Goal: Check status: Check status

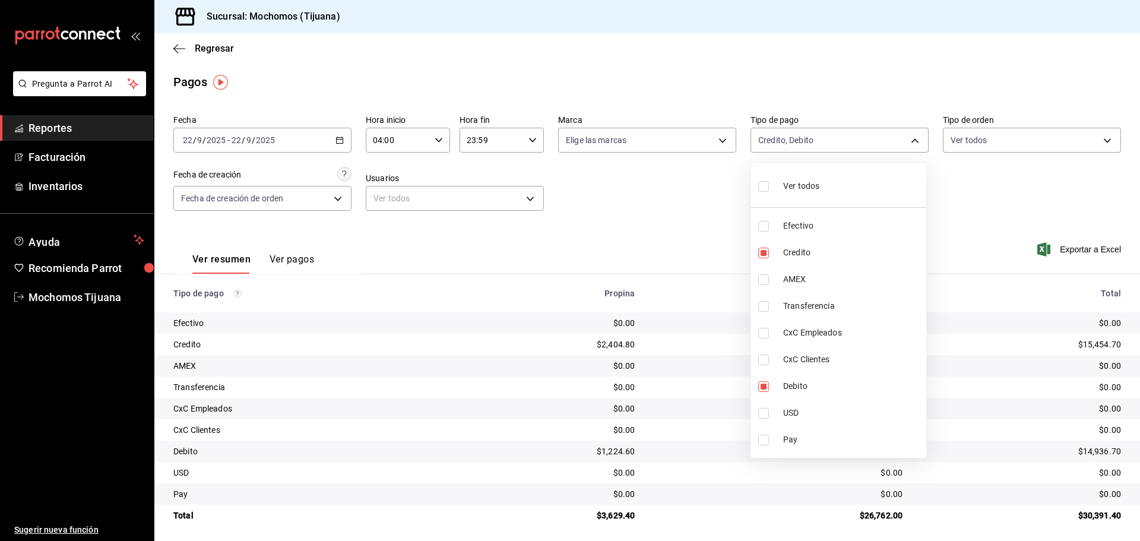
click at [182, 44] on div at bounding box center [570, 270] width 1140 height 541
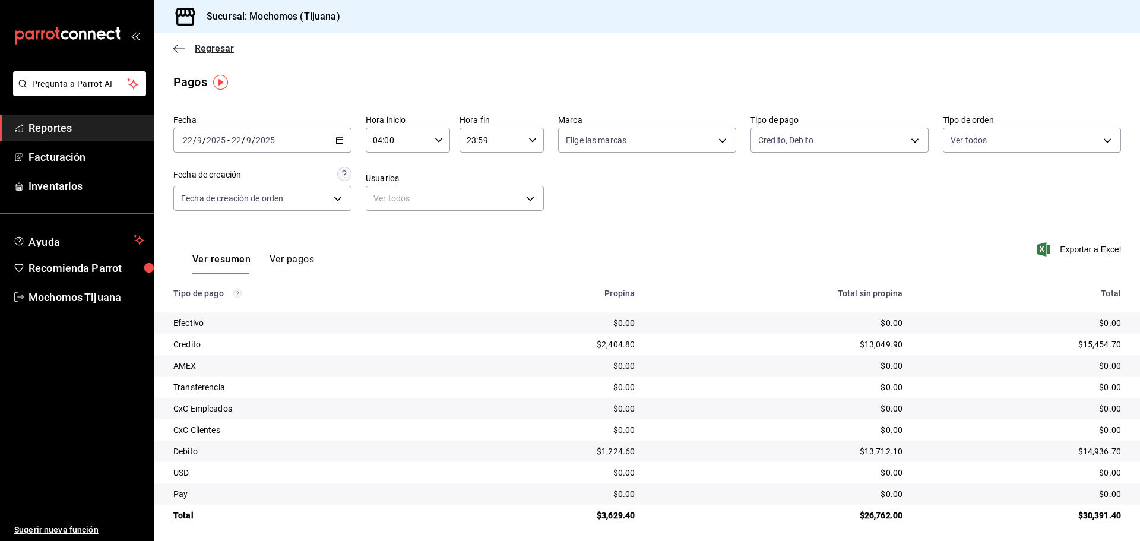
click at [180, 45] on icon "button" at bounding box center [179, 48] width 12 height 11
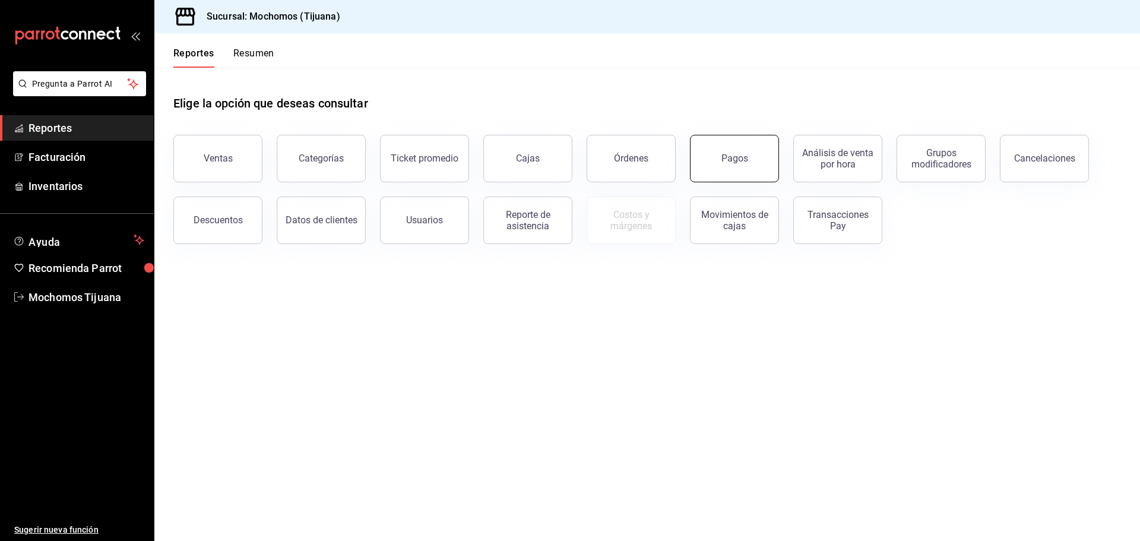
click at [739, 166] on button "Pagos" at bounding box center [734, 158] width 89 height 47
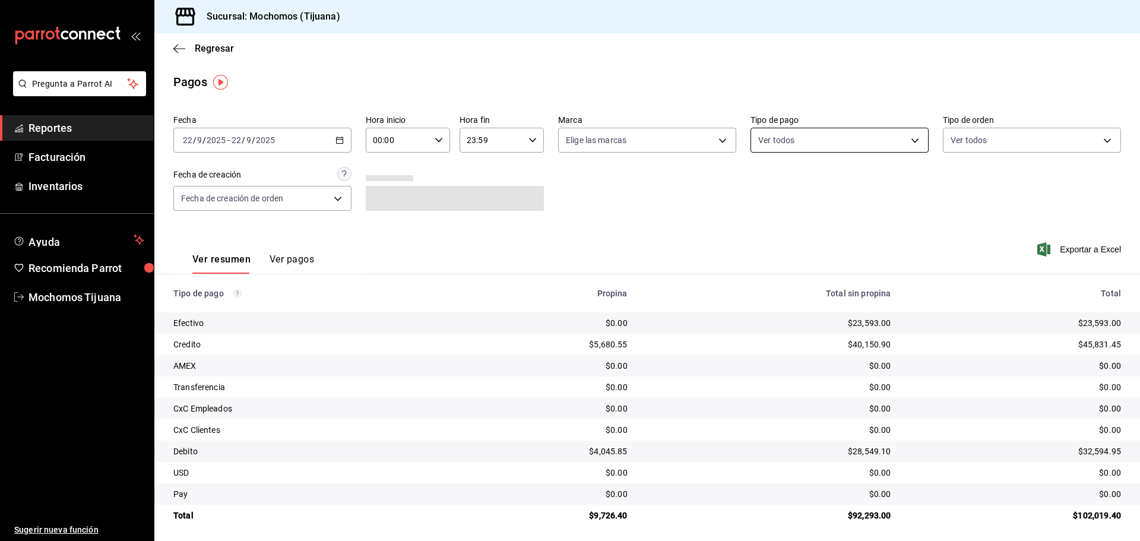
click at [905, 145] on body "Pregunta a Parrot AI Reportes Facturación Inventarios Ayuda Recomienda Parrot M…" at bounding box center [570, 270] width 1140 height 541
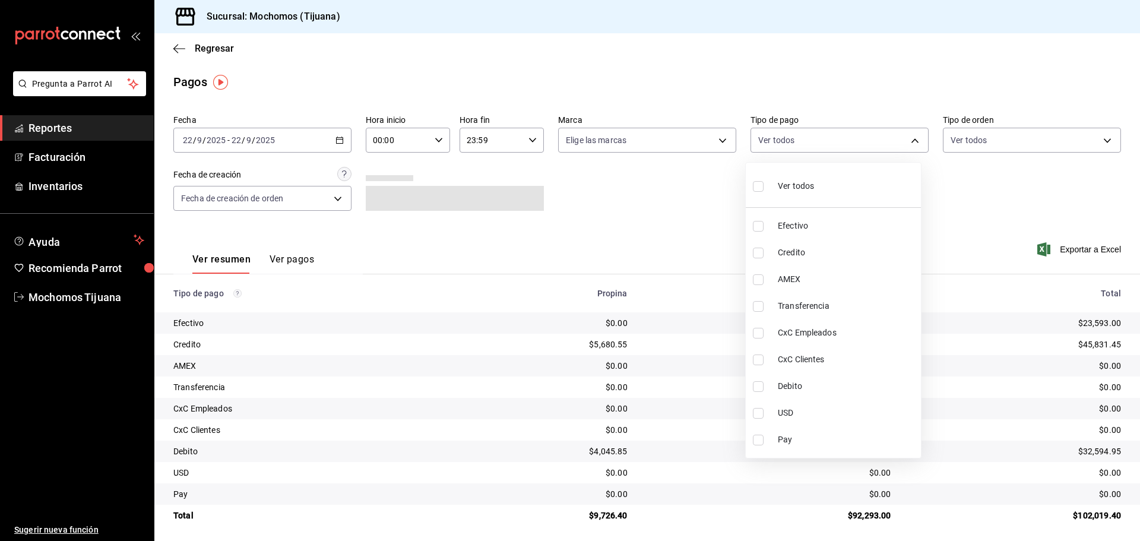
click at [431, 137] on div at bounding box center [570, 270] width 1140 height 541
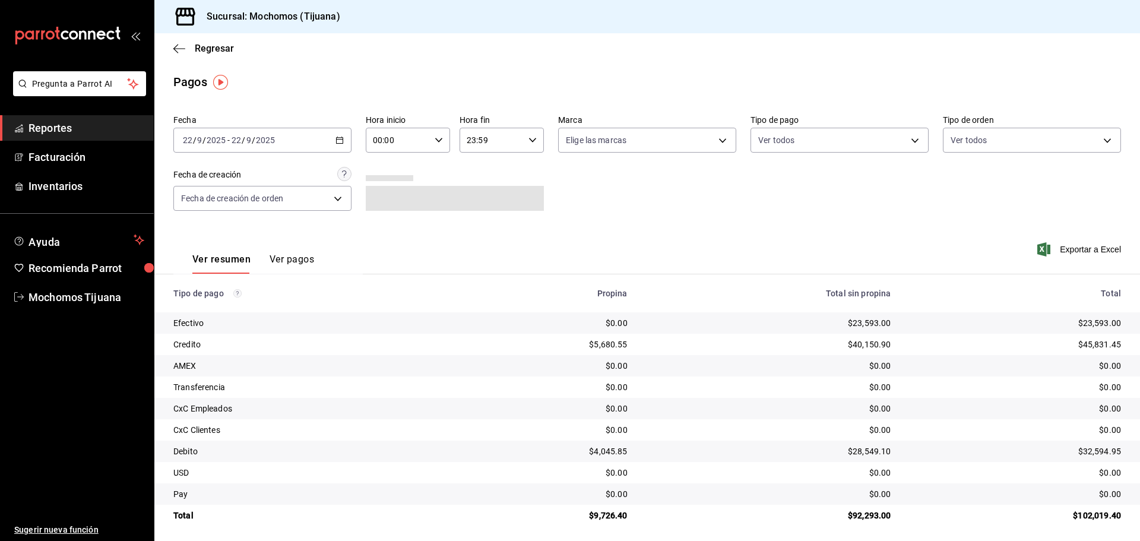
click at [434, 137] on icon "button" at bounding box center [438, 140] width 8 height 8
click at [373, 225] on button "04" at bounding box center [384, 225] width 37 height 24
type input "04:00"
click at [904, 147] on div at bounding box center [570, 270] width 1140 height 541
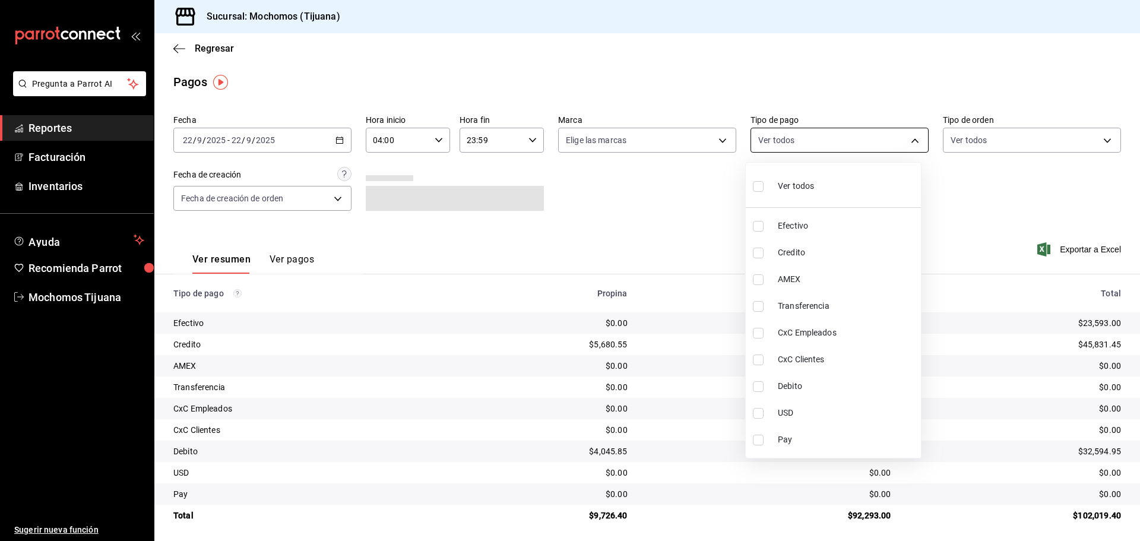
click at [905, 144] on body "Pregunta a Parrot AI Reportes Facturación Inventarios Ayuda Recomienda Parrot M…" at bounding box center [570, 270] width 1140 height 541
click at [801, 253] on span "Credito" at bounding box center [847, 252] width 138 height 12
type input "a27a072c-b141-4985-9f83-ae60dbe2196b"
checkbox input "true"
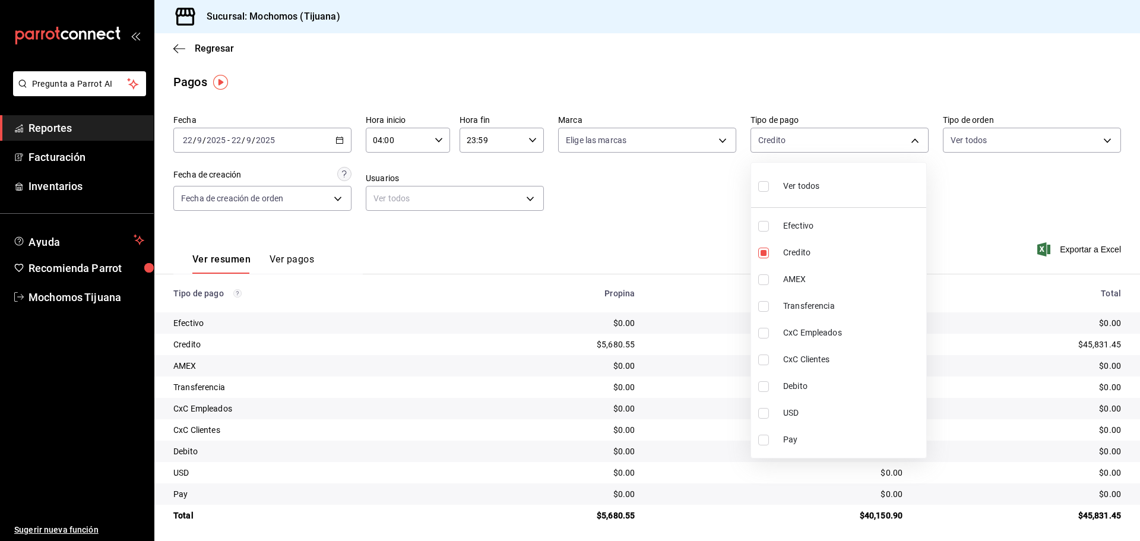
click at [800, 378] on li "Debito" at bounding box center [838, 386] width 175 height 27
type input "a27a072c-b141-4985-9f83-ae60dbe2196b,b7370aa5-450f-4a05-bab4-2784151f97fb"
checkbox input "true"
